Goal: Task Accomplishment & Management: Use online tool/utility

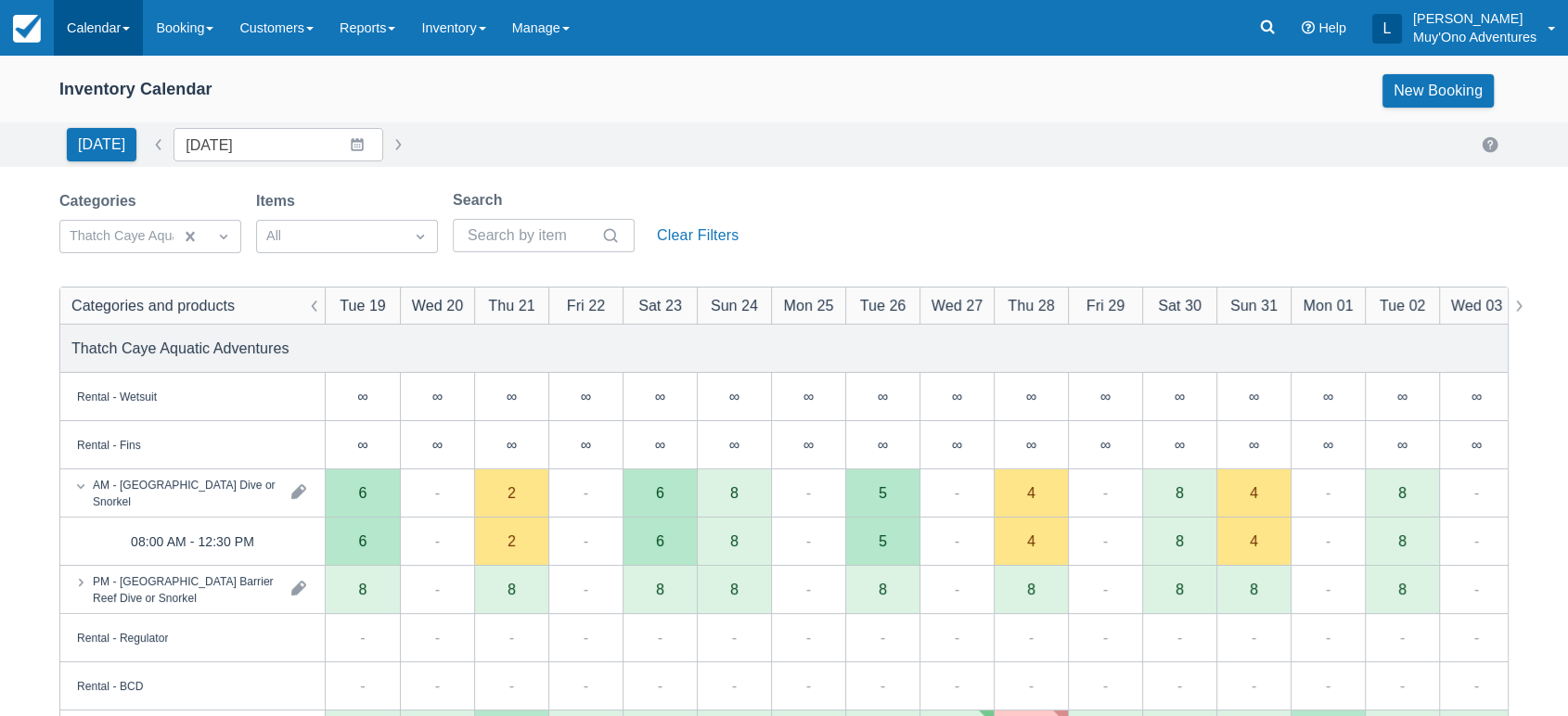
click at [122, 14] on link "Calendar" at bounding box center [98, 27] width 89 height 56
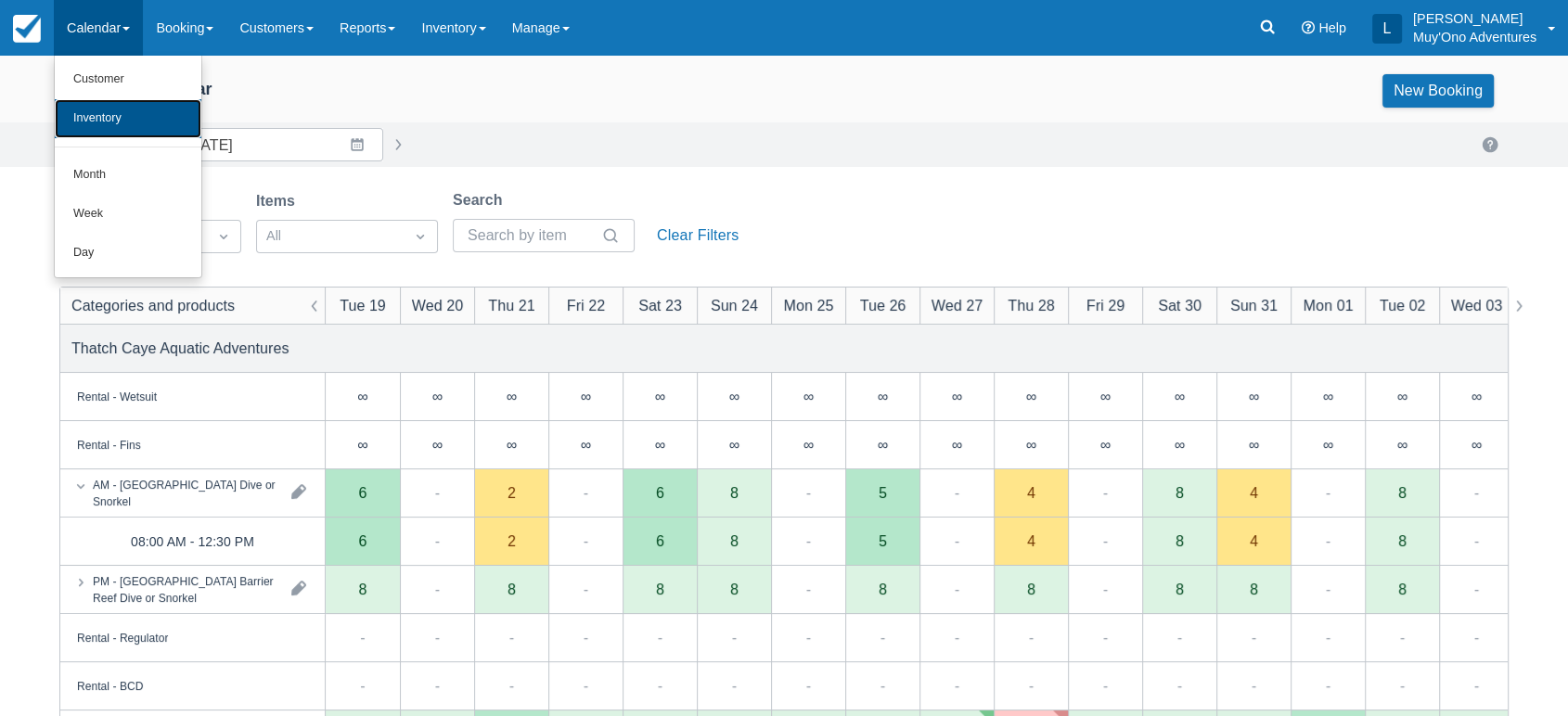
click at [131, 127] on link "Inventory" at bounding box center [128, 118] width 147 height 39
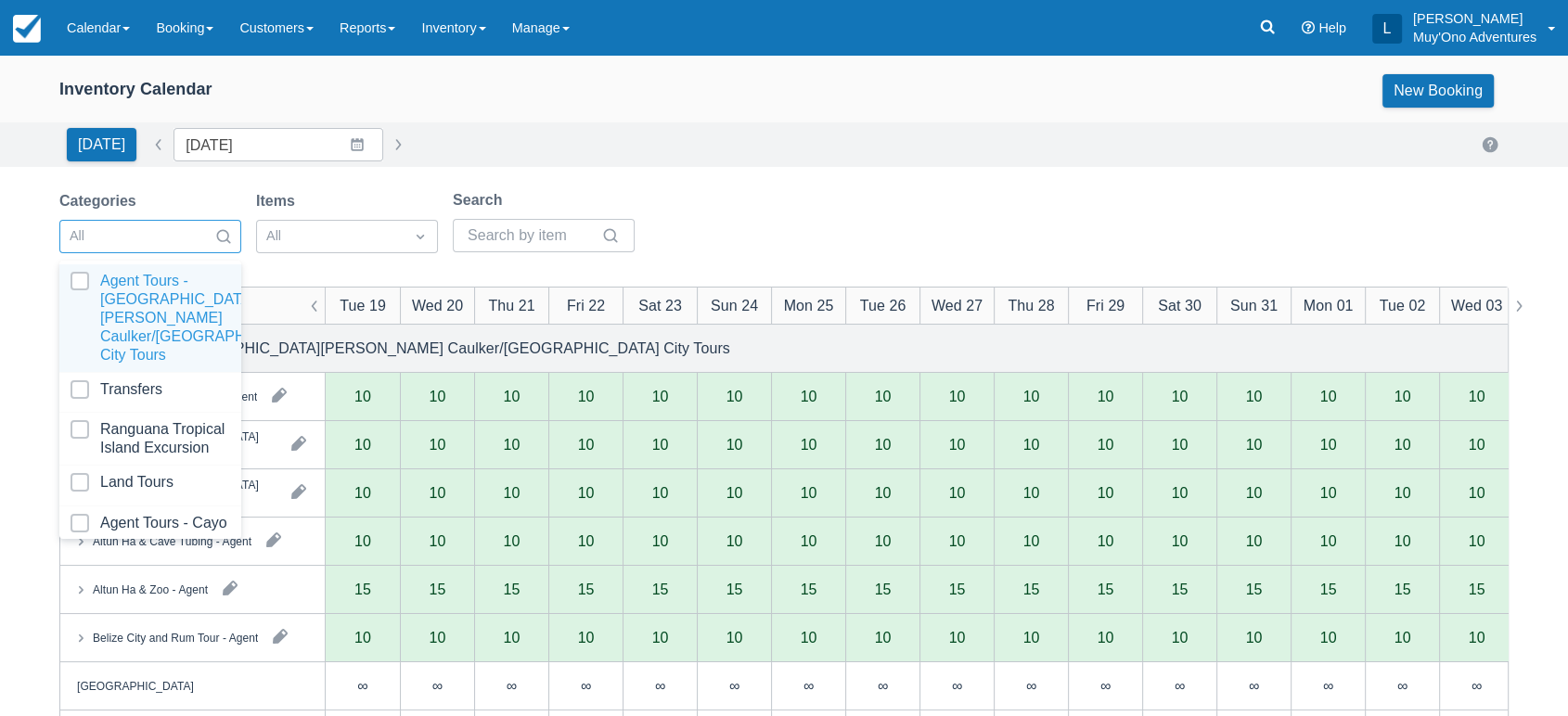
click at [207, 224] on div at bounding box center [223, 237] width 33 height 26
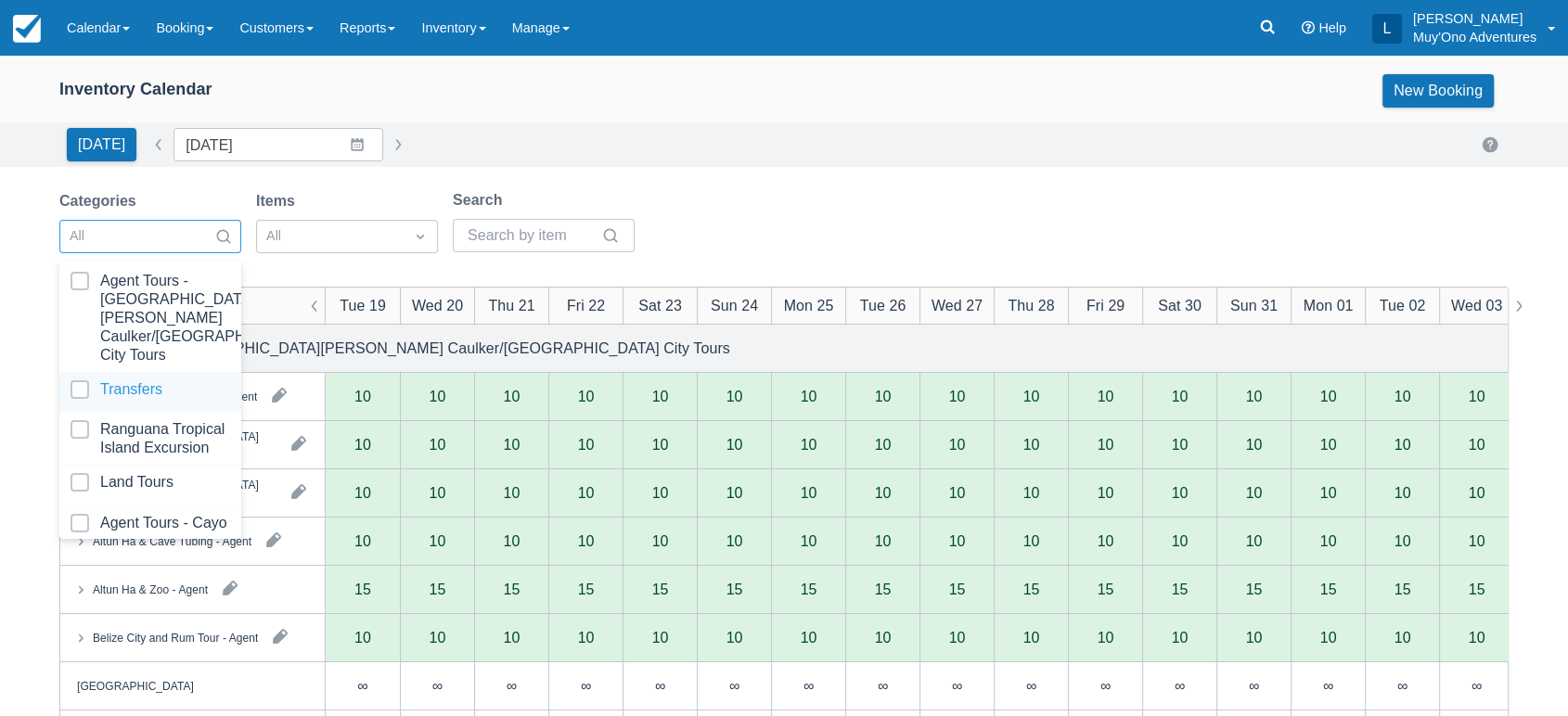
scroll to position [185, 0]
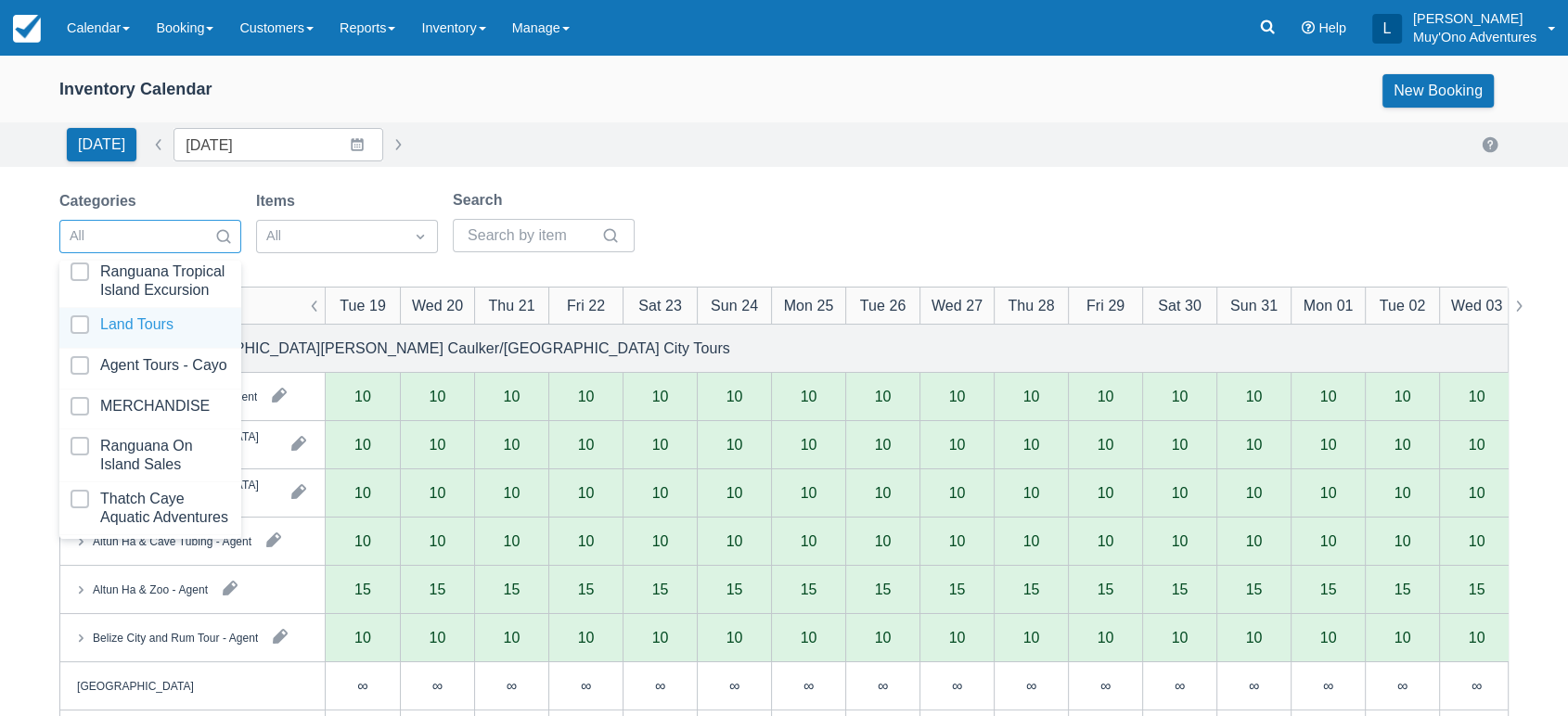
click at [170, 315] on div at bounding box center [150, 328] width 159 height 25
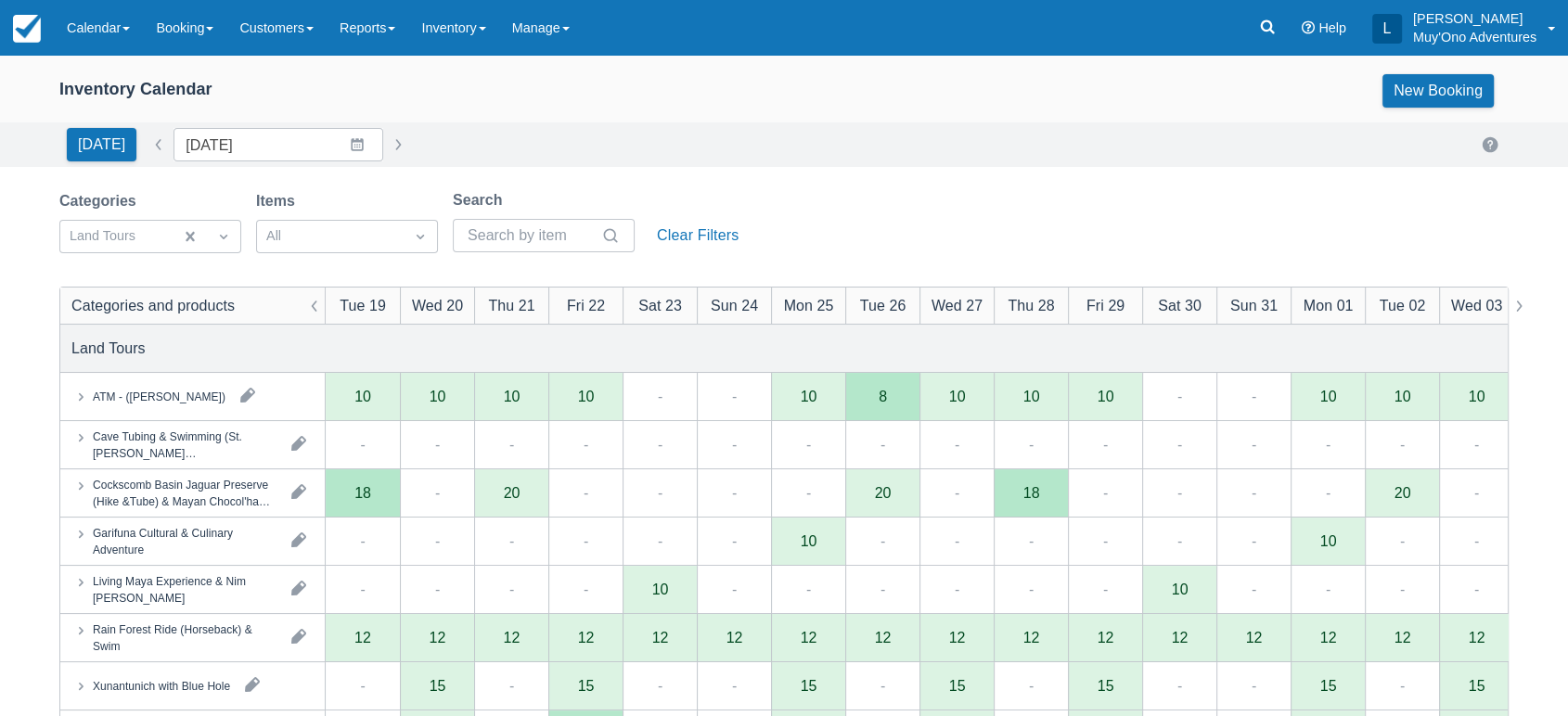
click at [818, 198] on div "Categories Land Tours Items All Search Clear Filters" at bounding box center [784, 226] width 1449 height 75
click at [207, 226] on div at bounding box center [223, 237] width 33 height 26
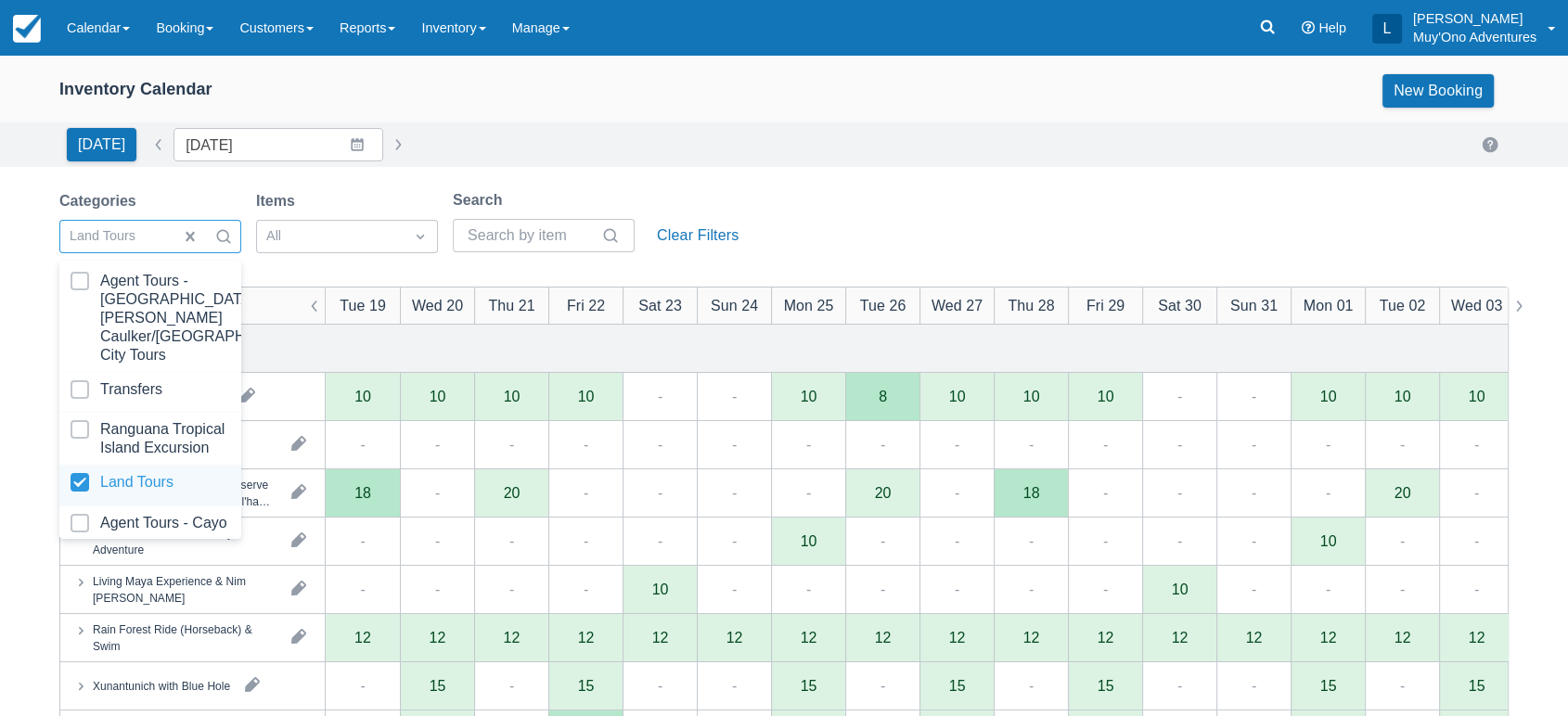
click at [112, 476] on div at bounding box center [150, 486] width 159 height 25
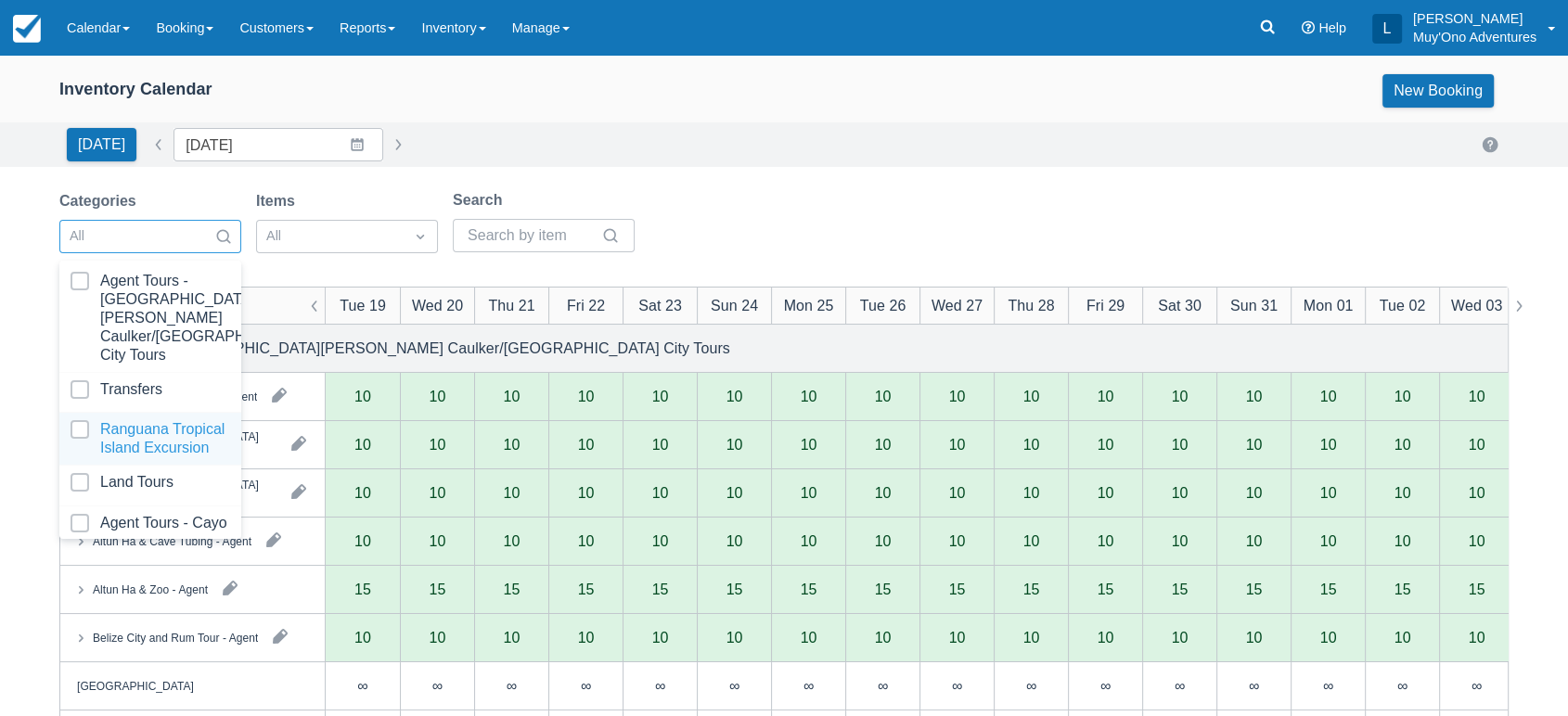
scroll to position [185, 0]
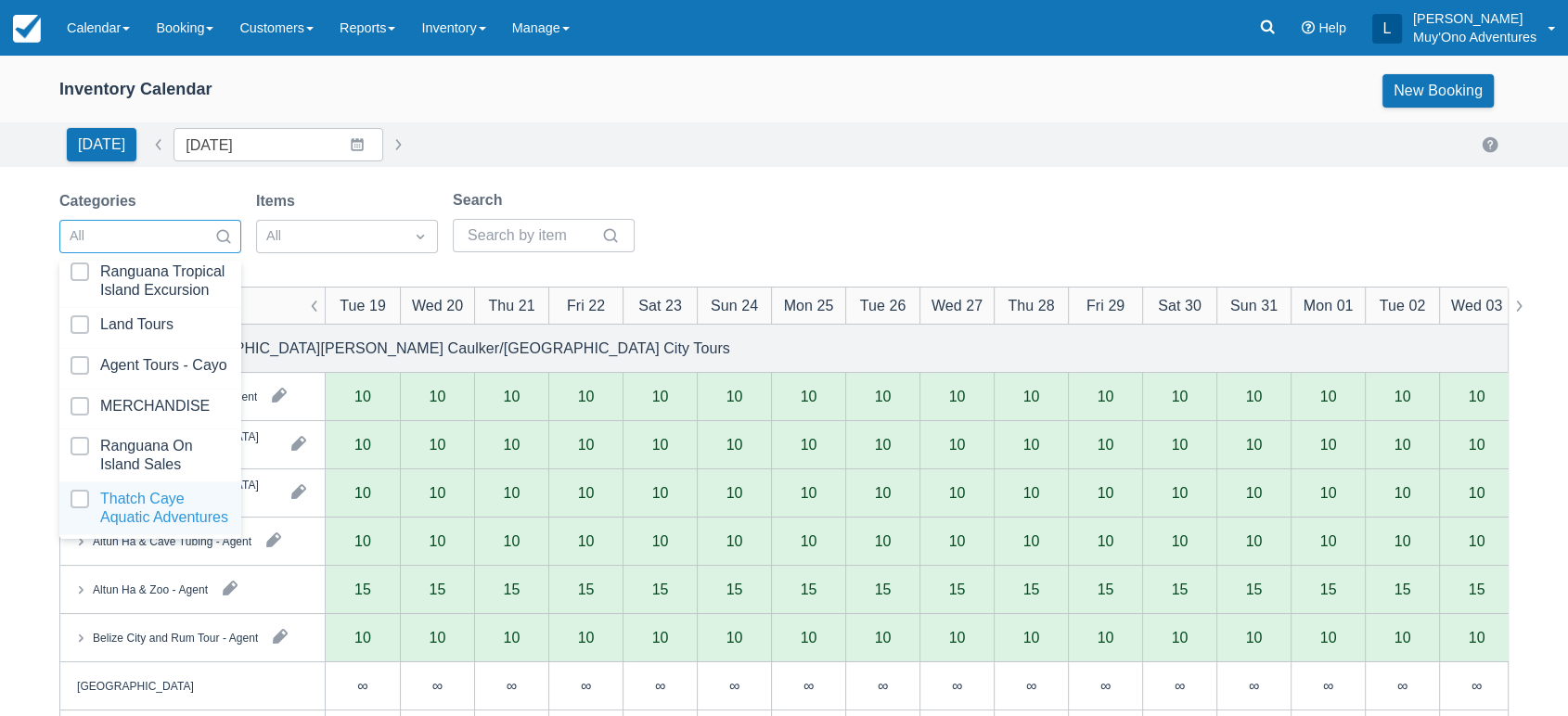
click at [156, 506] on div at bounding box center [150, 509] width 159 height 37
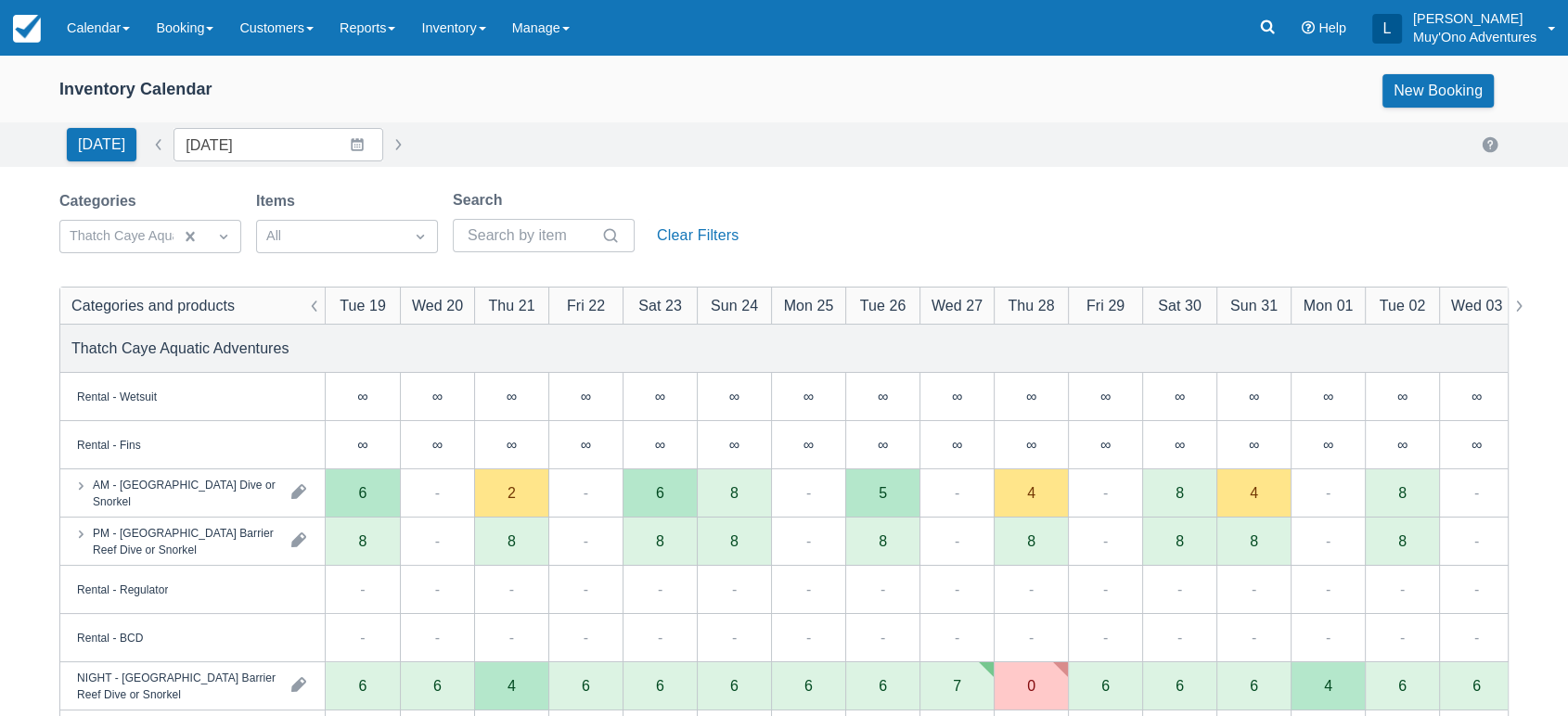
click at [1020, 108] on div "Inventory Calendar New Booking" at bounding box center [784, 94] width 1568 height 56
